Goal: Transaction & Acquisition: Purchase product/service

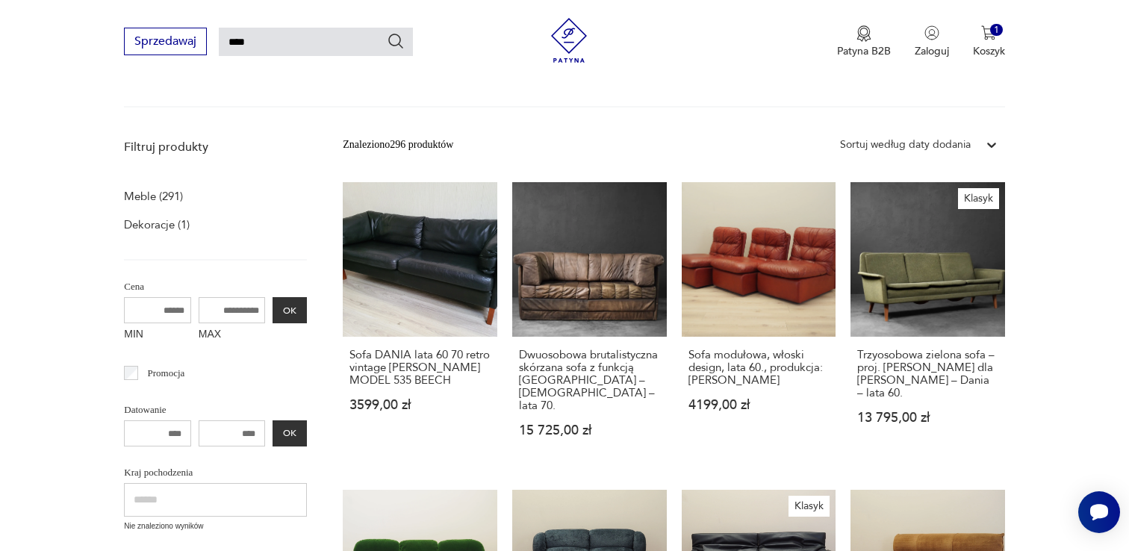
scroll to position [161, 0]
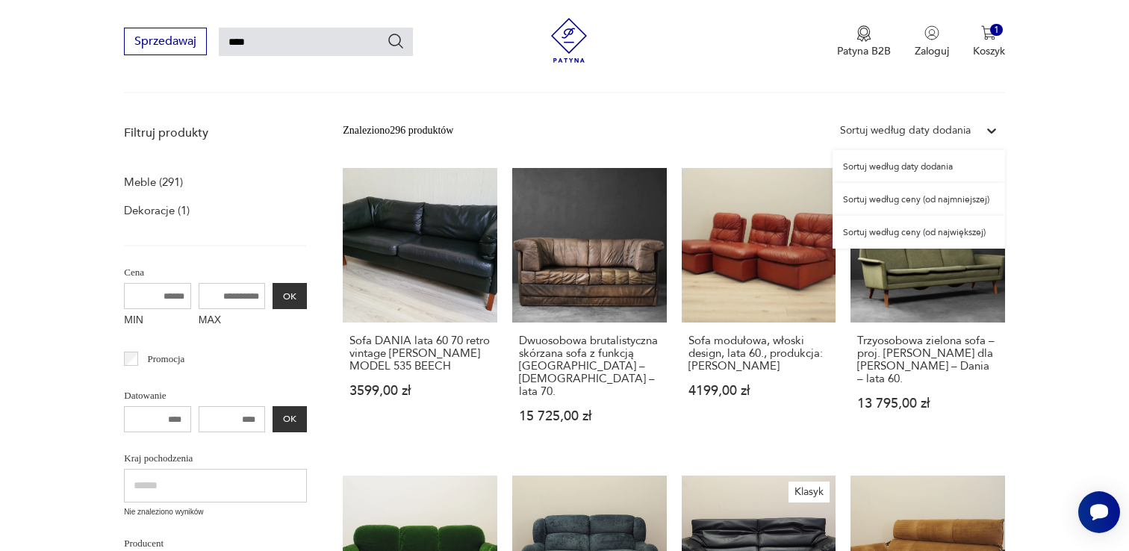
click at [947, 130] on div "Sortuj według daty dodania" at bounding box center [905, 130] width 131 height 16
click at [935, 201] on div "Sortuj według ceny (od najmniejszej)" at bounding box center [918, 199] width 172 height 33
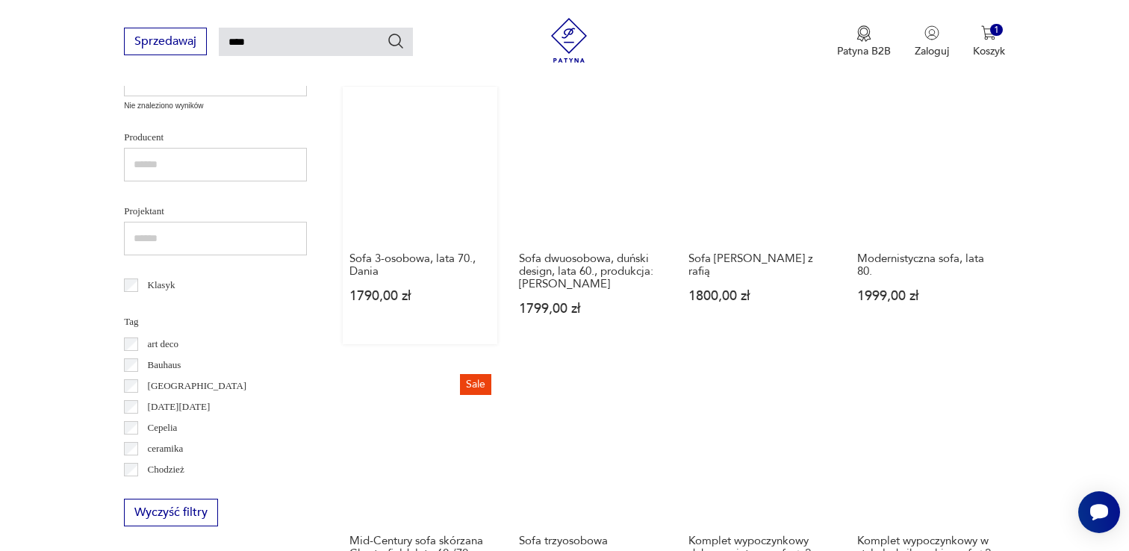
scroll to position [570, 0]
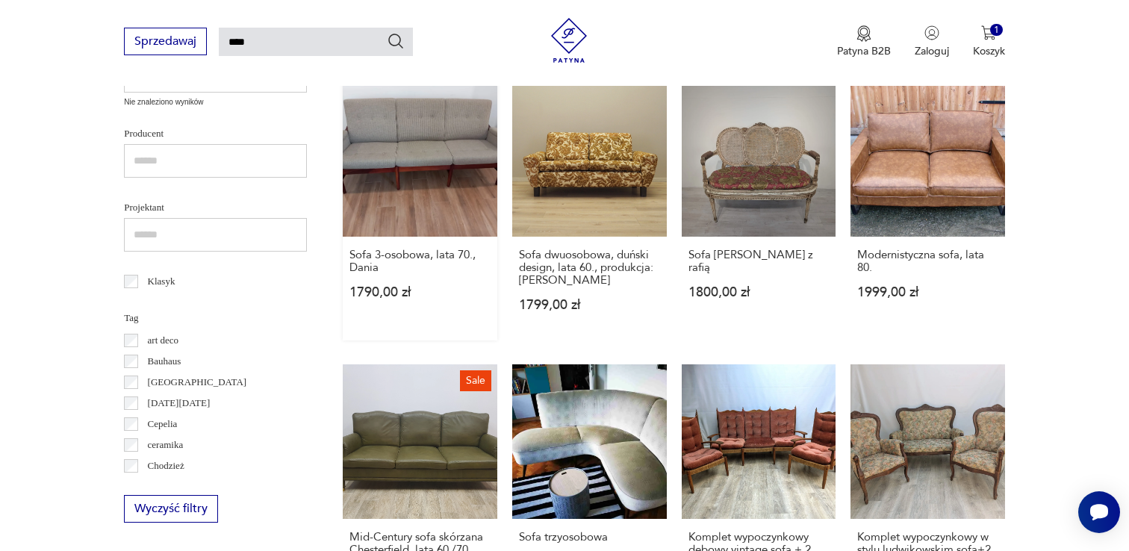
click at [420, 166] on link "Sofa 3-osobowa, lata 70., Dania 1790,00 zł" at bounding box center [420, 212] width 155 height 258
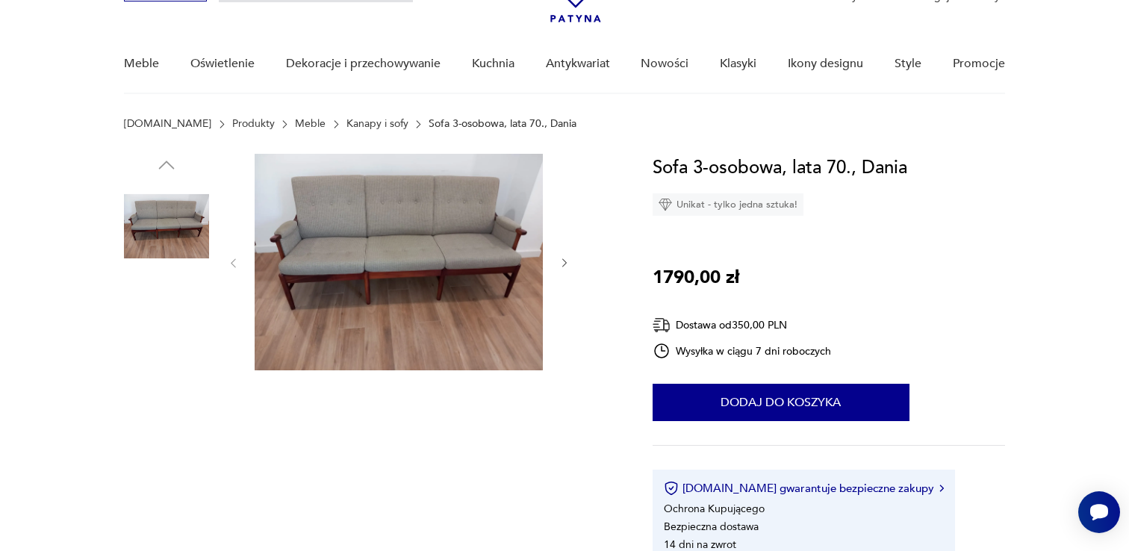
scroll to position [97, 0]
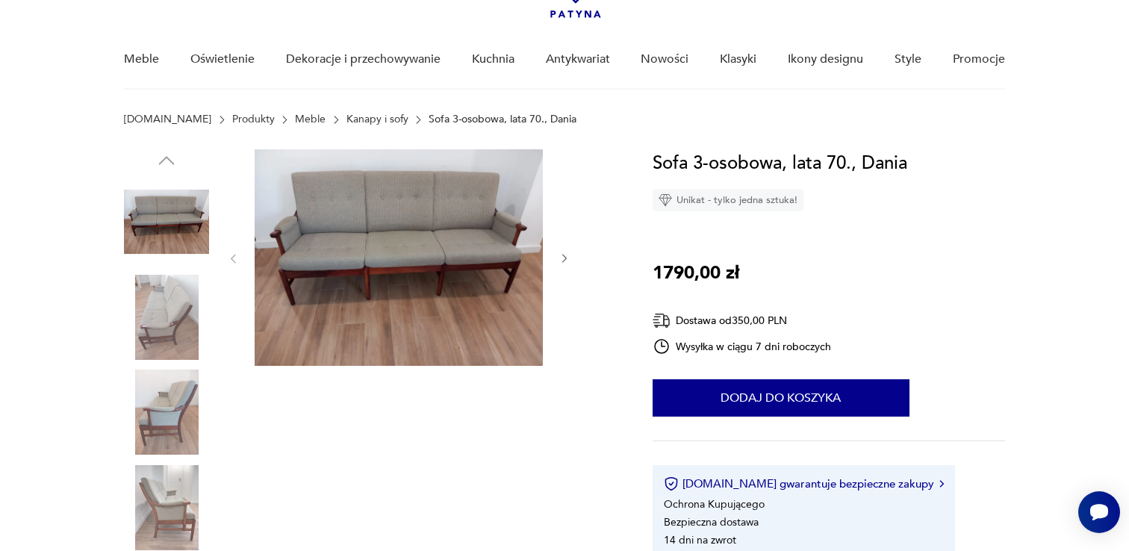
click at [403, 221] on img at bounding box center [399, 257] width 288 height 217
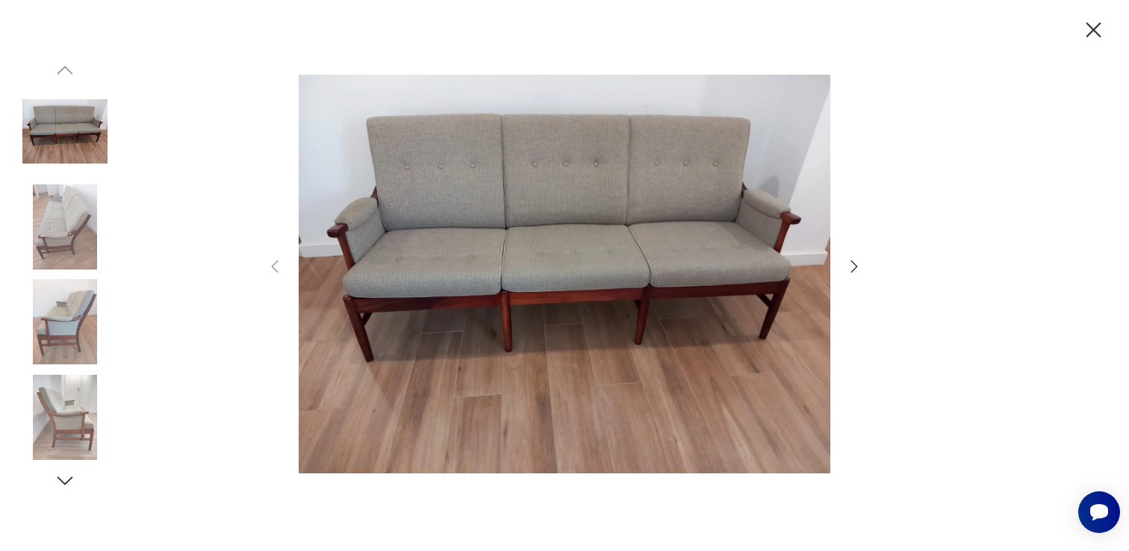
click at [853, 261] on icon "button" at bounding box center [854, 267] width 18 height 18
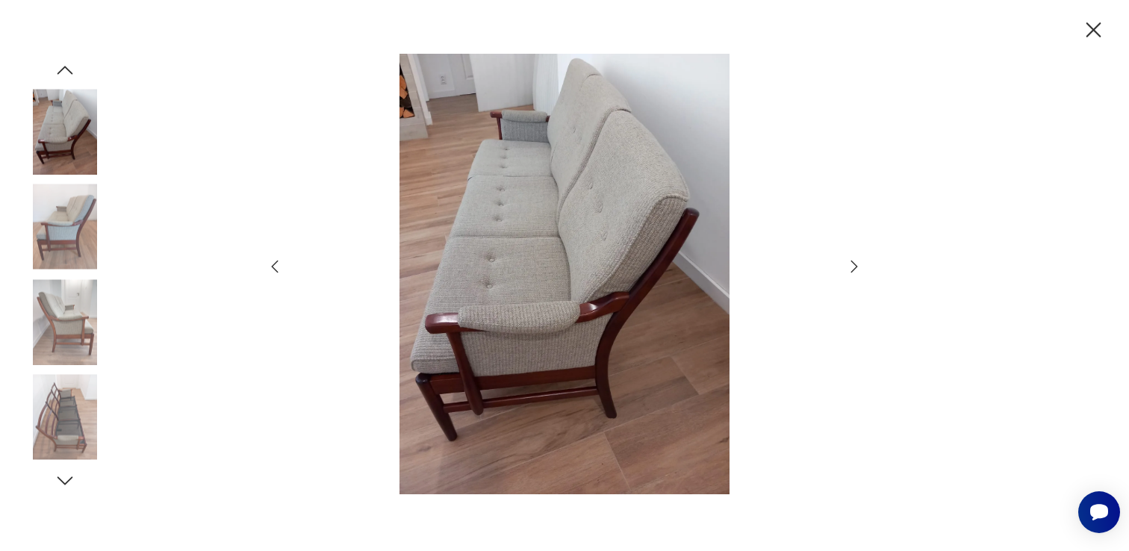
click at [853, 261] on icon "button" at bounding box center [854, 267] width 18 height 18
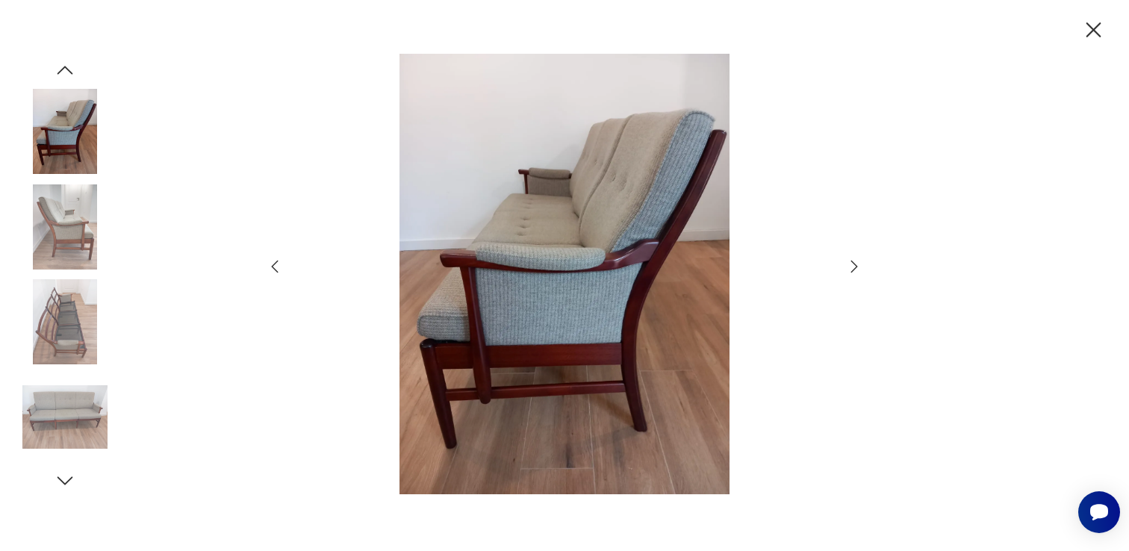
click at [853, 261] on icon "button" at bounding box center [854, 267] width 18 height 18
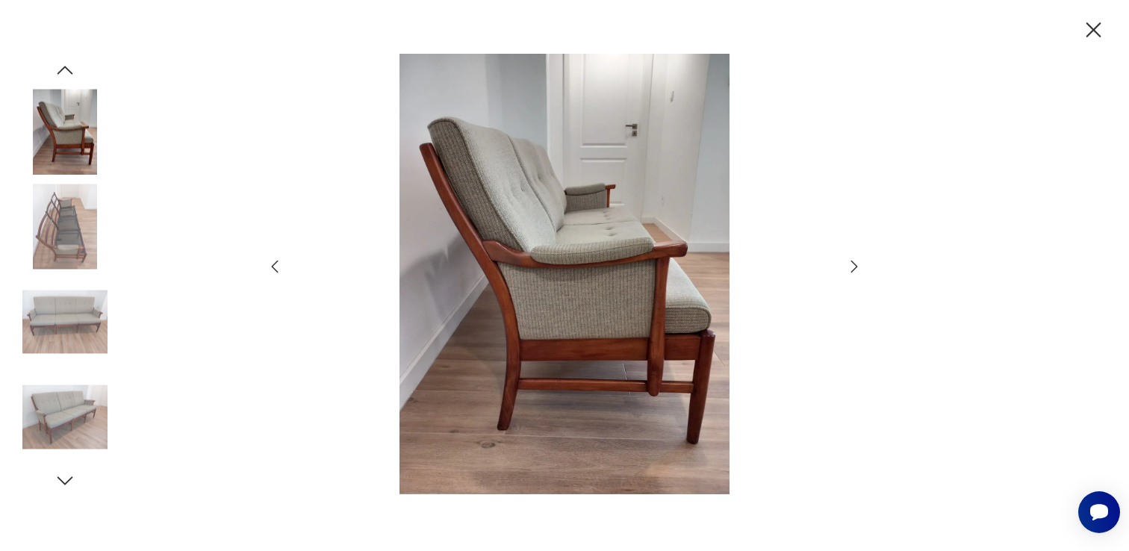
click at [853, 262] on icon "button" at bounding box center [854, 267] width 18 height 18
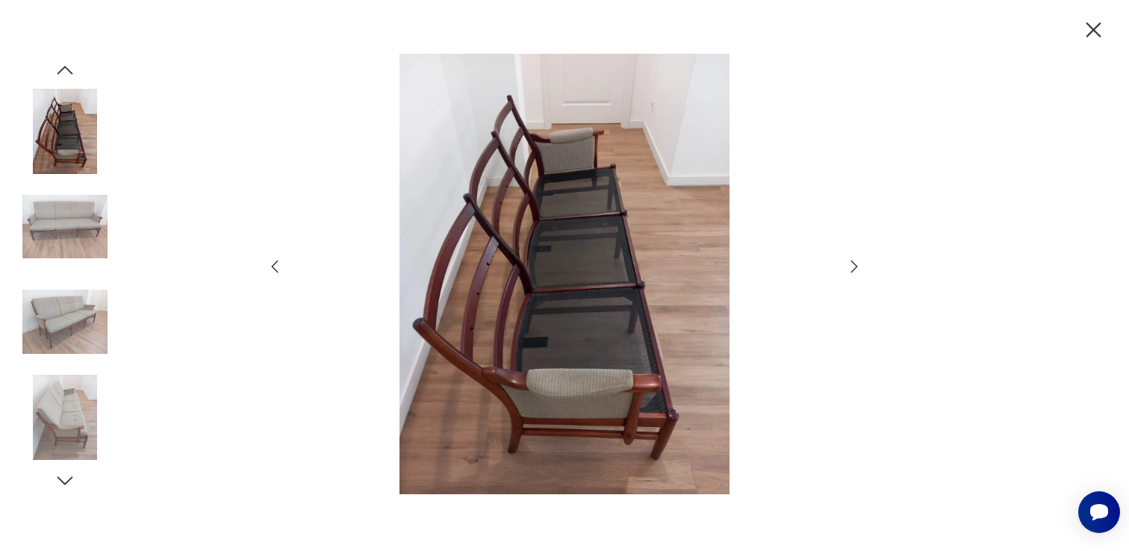
click at [853, 262] on icon "button" at bounding box center [854, 267] width 18 height 18
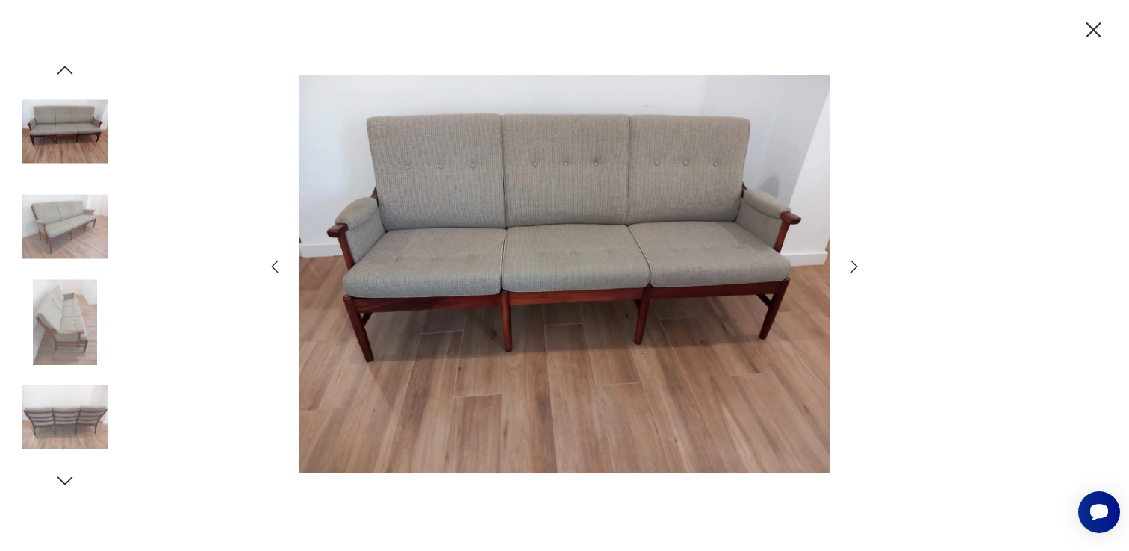
click at [853, 262] on icon "button" at bounding box center [854, 267] width 18 height 18
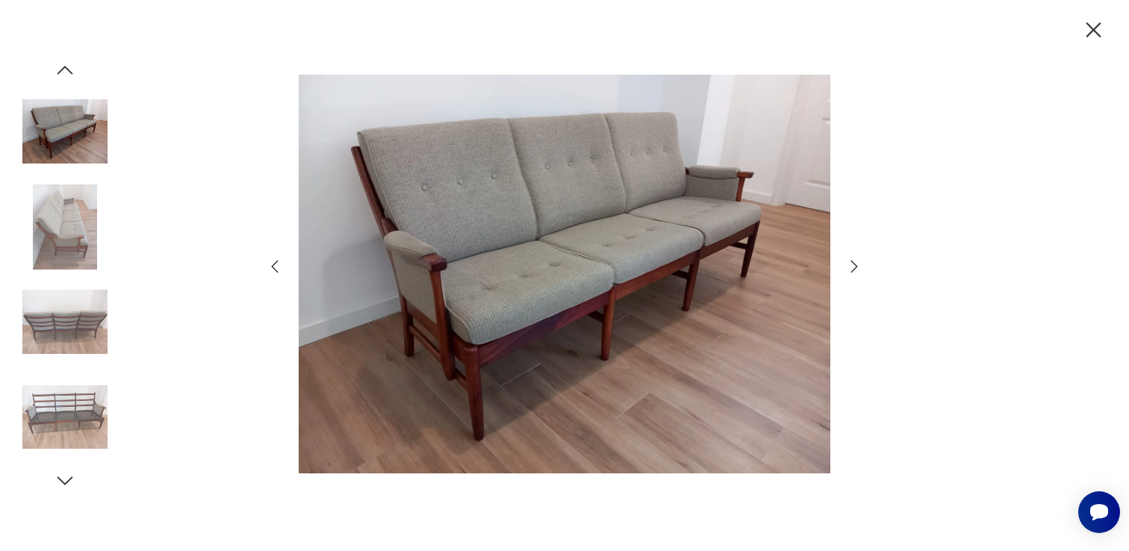
click at [853, 262] on icon "button" at bounding box center [854, 267] width 18 height 18
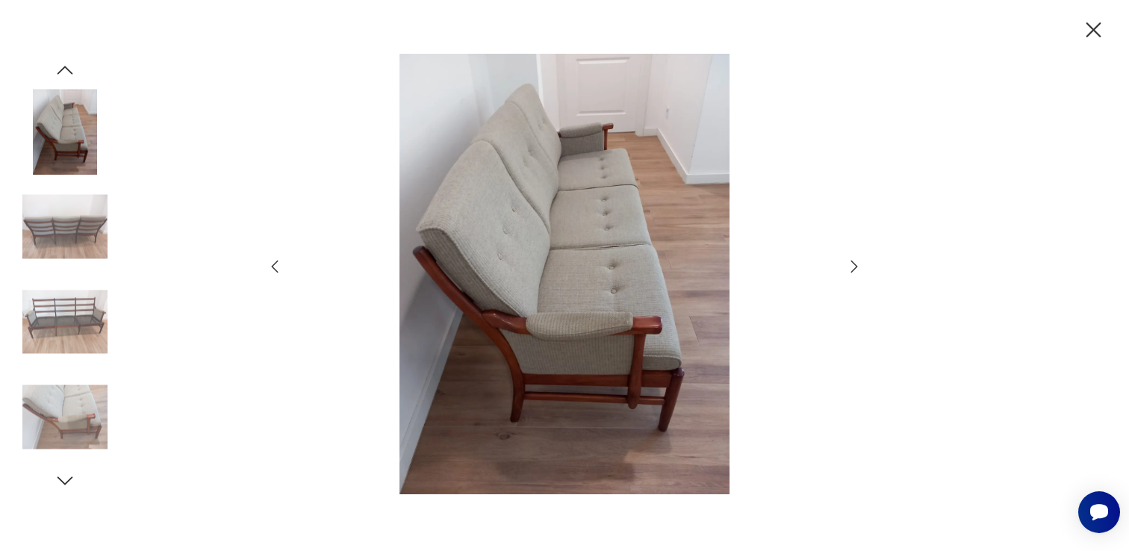
click at [853, 262] on icon "button" at bounding box center [854, 267] width 18 height 18
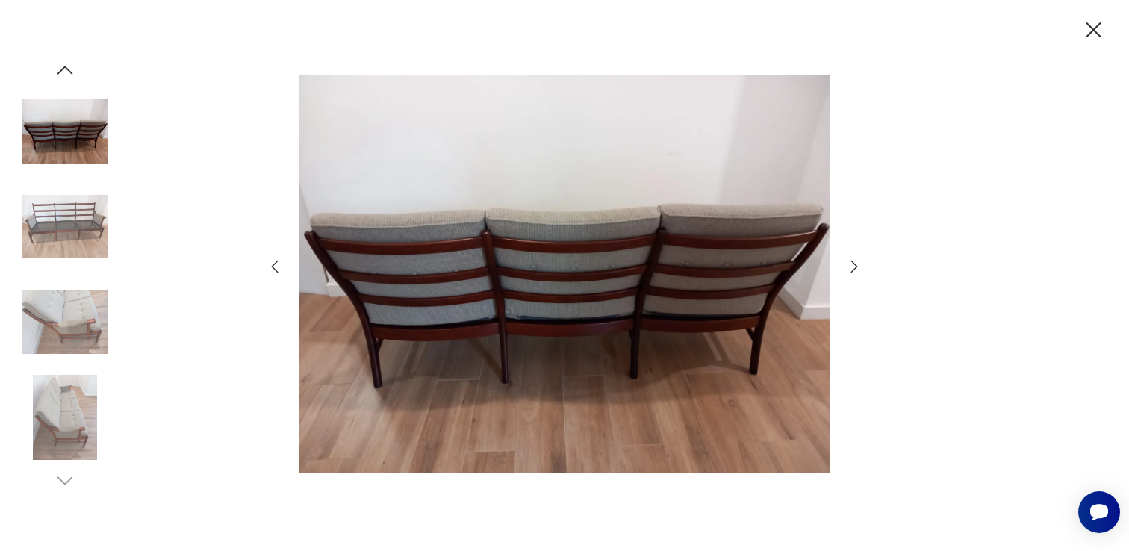
click at [1100, 25] on icon "button" at bounding box center [1093, 30] width 26 height 26
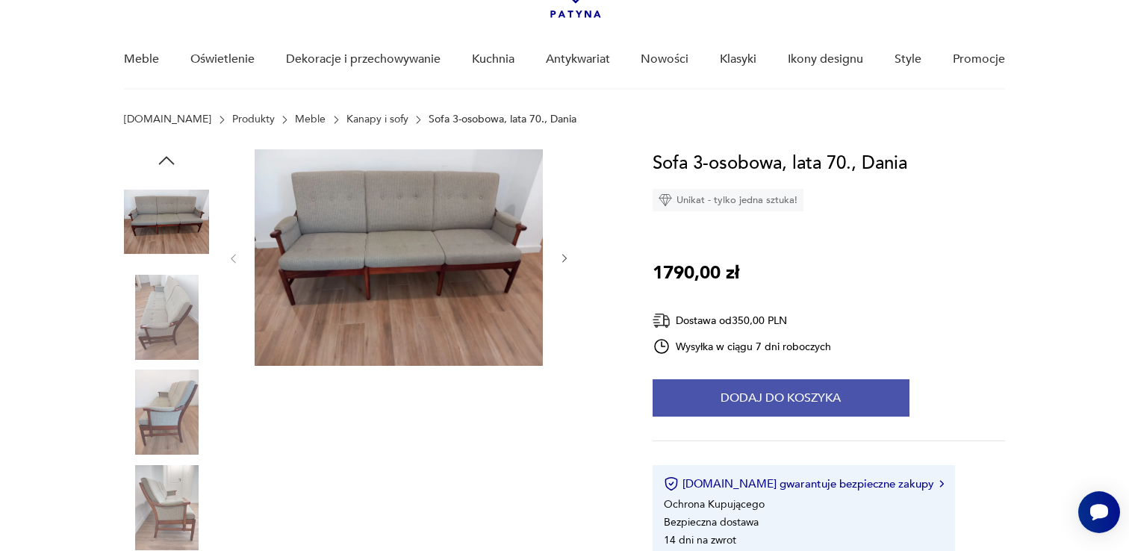
click at [816, 400] on button "Dodaj do koszyka" at bounding box center [780, 397] width 257 height 37
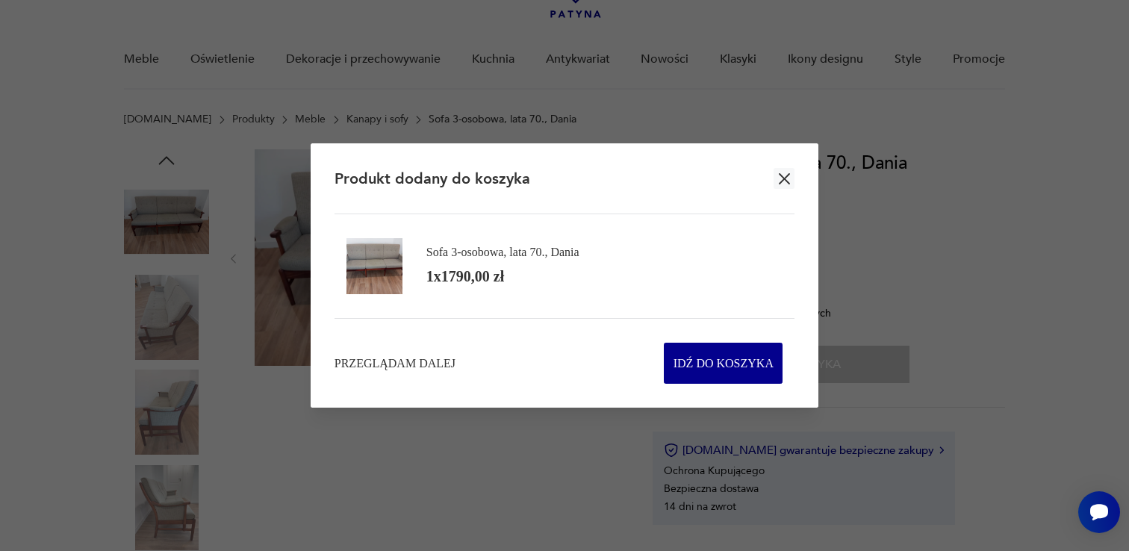
click at [781, 183] on icon "button" at bounding box center [784, 178] width 19 height 19
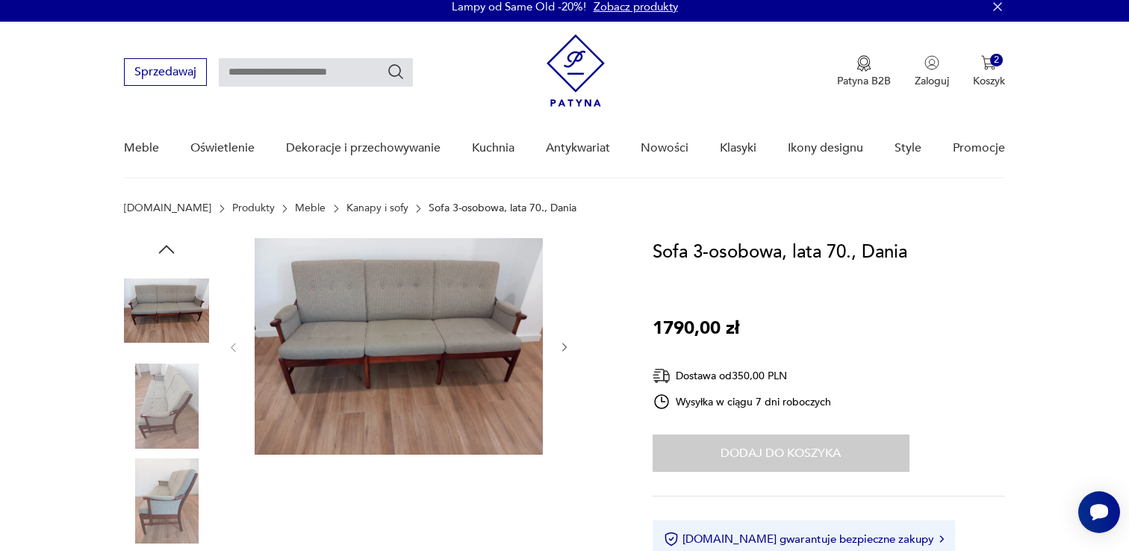
scroll to position [0, 0]
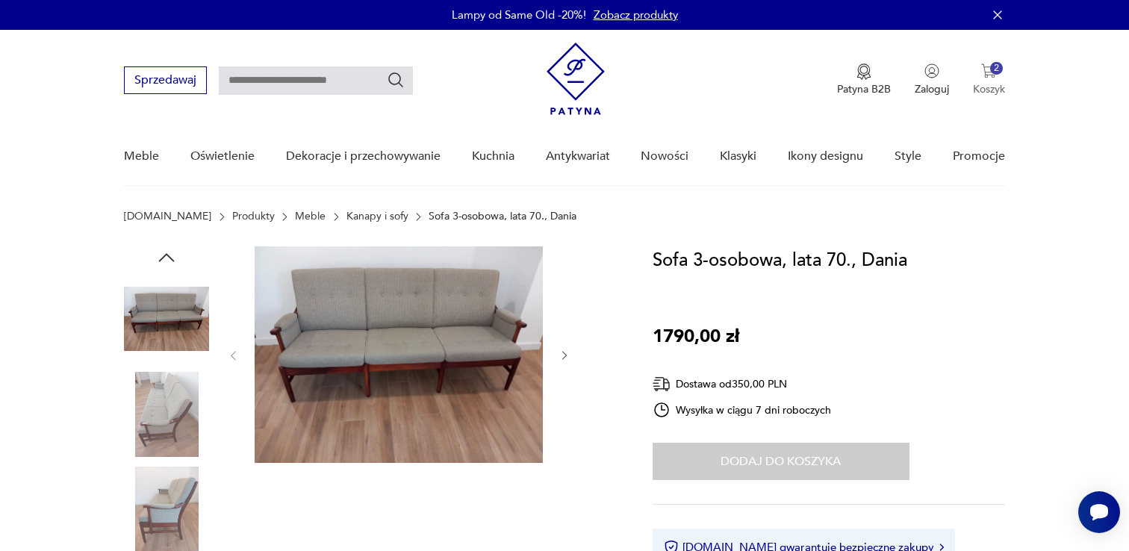
click at [985, 75] on img "button" at bounding box center [988, 70] width 15 height 15
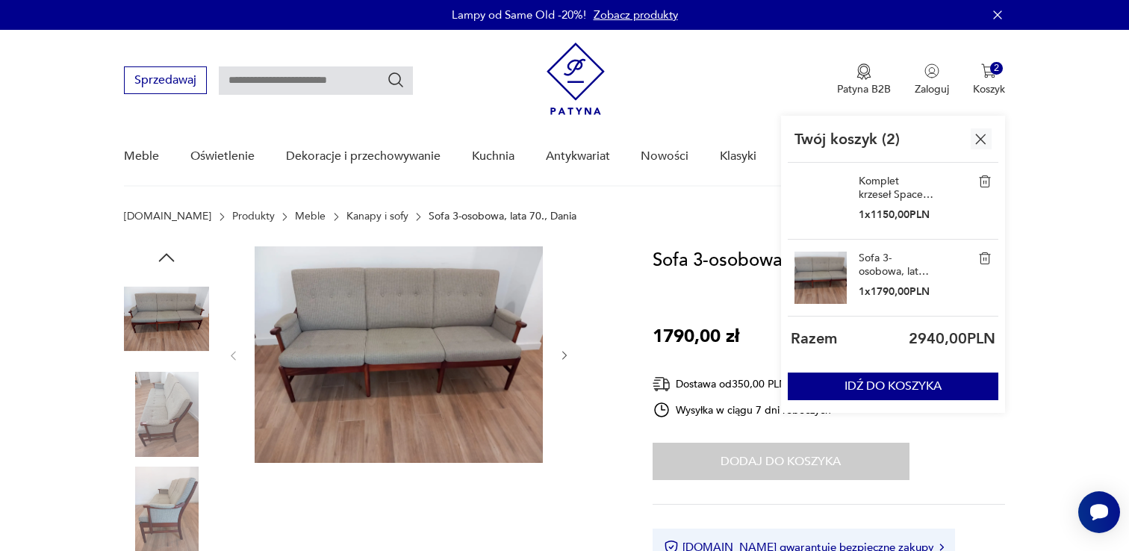
click at [985, 180] on img at bounding box center [984, 181] width 13 height 13
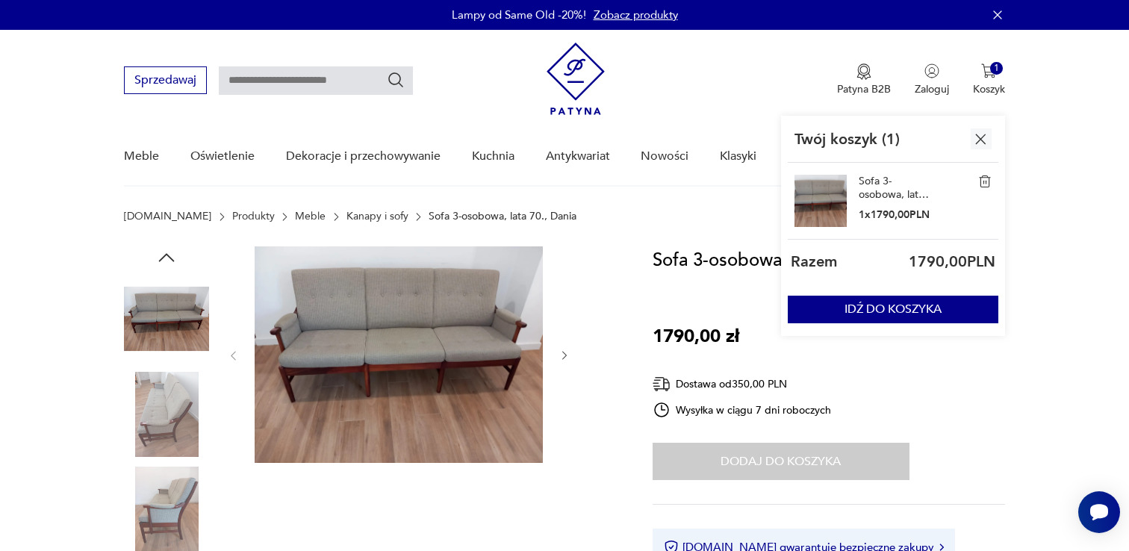
click at [1033, 231] on section "[DOMAIN_NAME] Produkty Meble Kanapy i sofy Sofa 3-osobowa, lata 70., [PERSON_NA…" at bounding box center [564, 229] width 1129 height 36
